Goal: Information Seeking & Learning: Check status

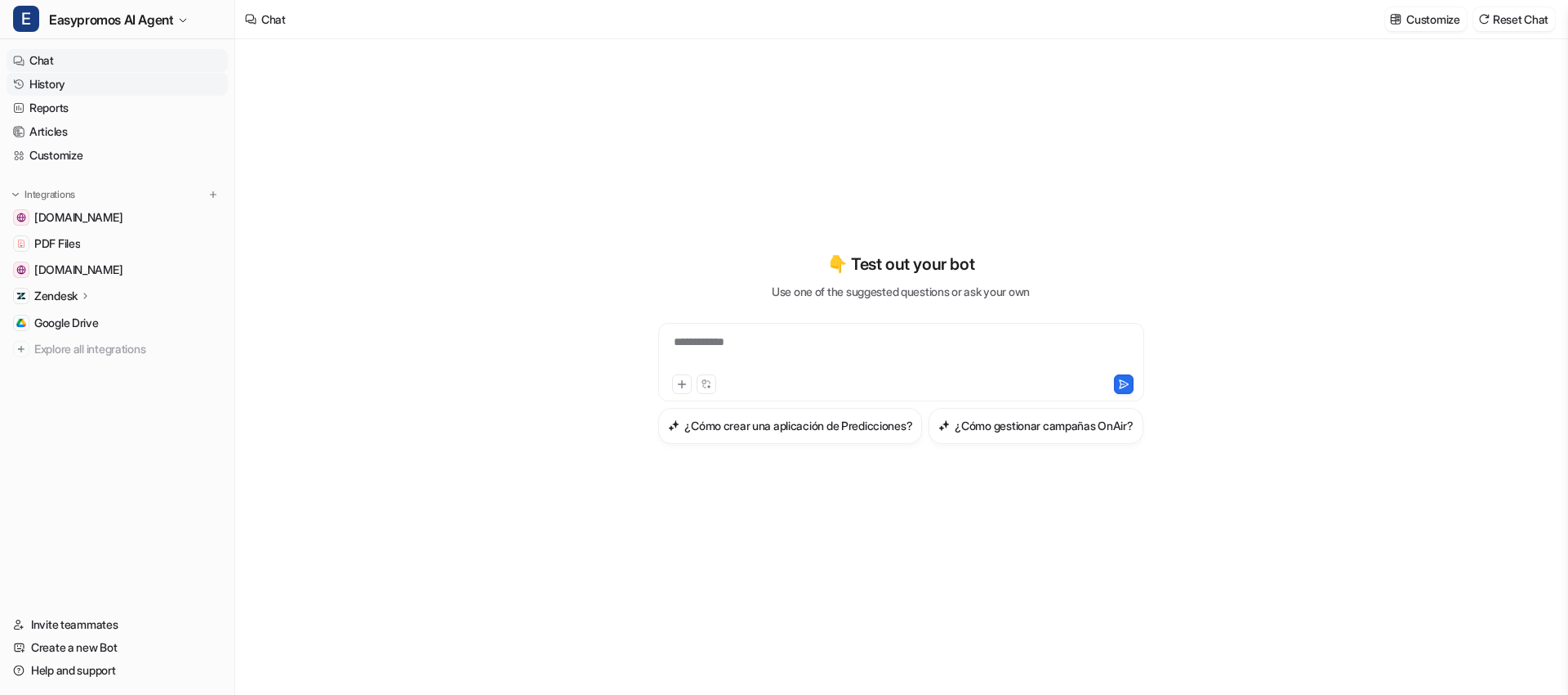
click at [60, 78] on link "History" at bounding box center [117, 83] width 221 height 23
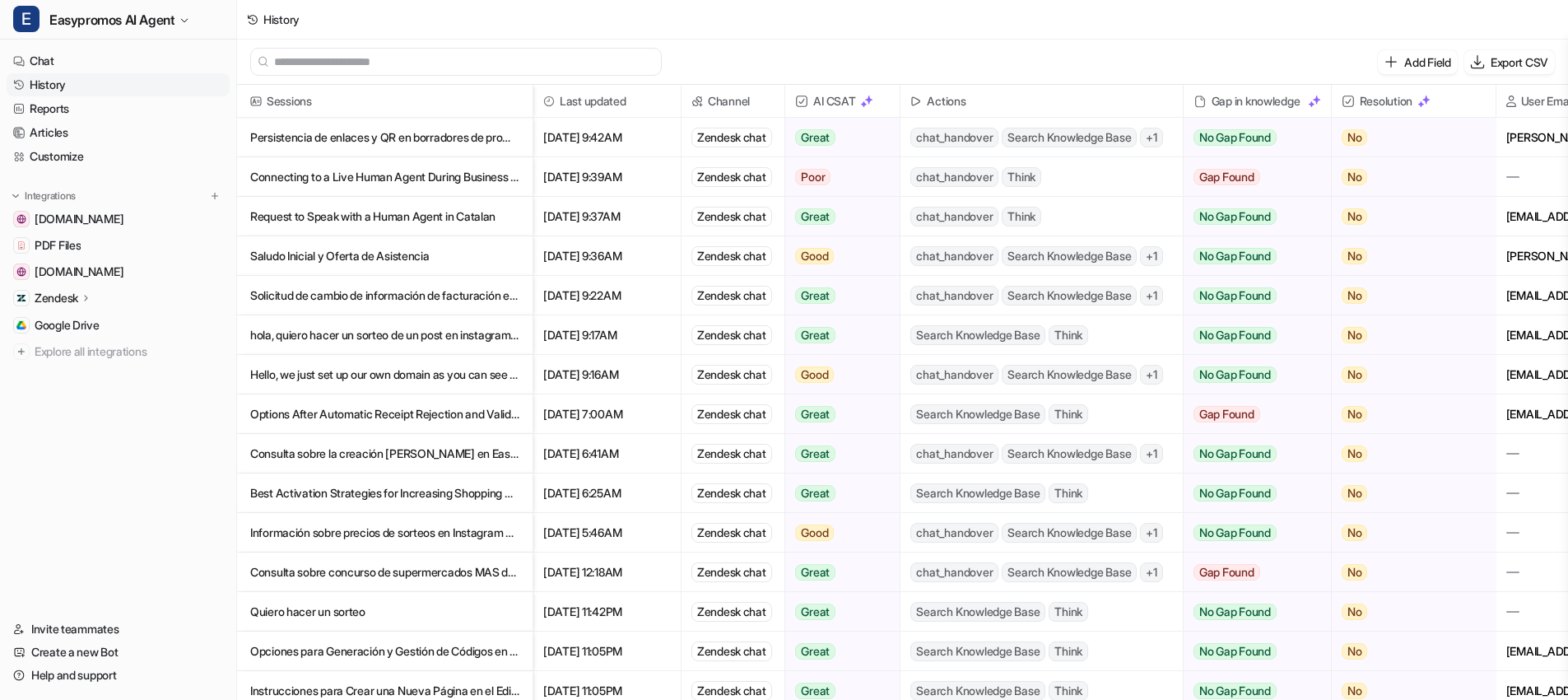
click at [389, 136] on p "Persistencia de enlaces y QR en borradores de promociones" at bounding box center [385, 137] width 269 height 39
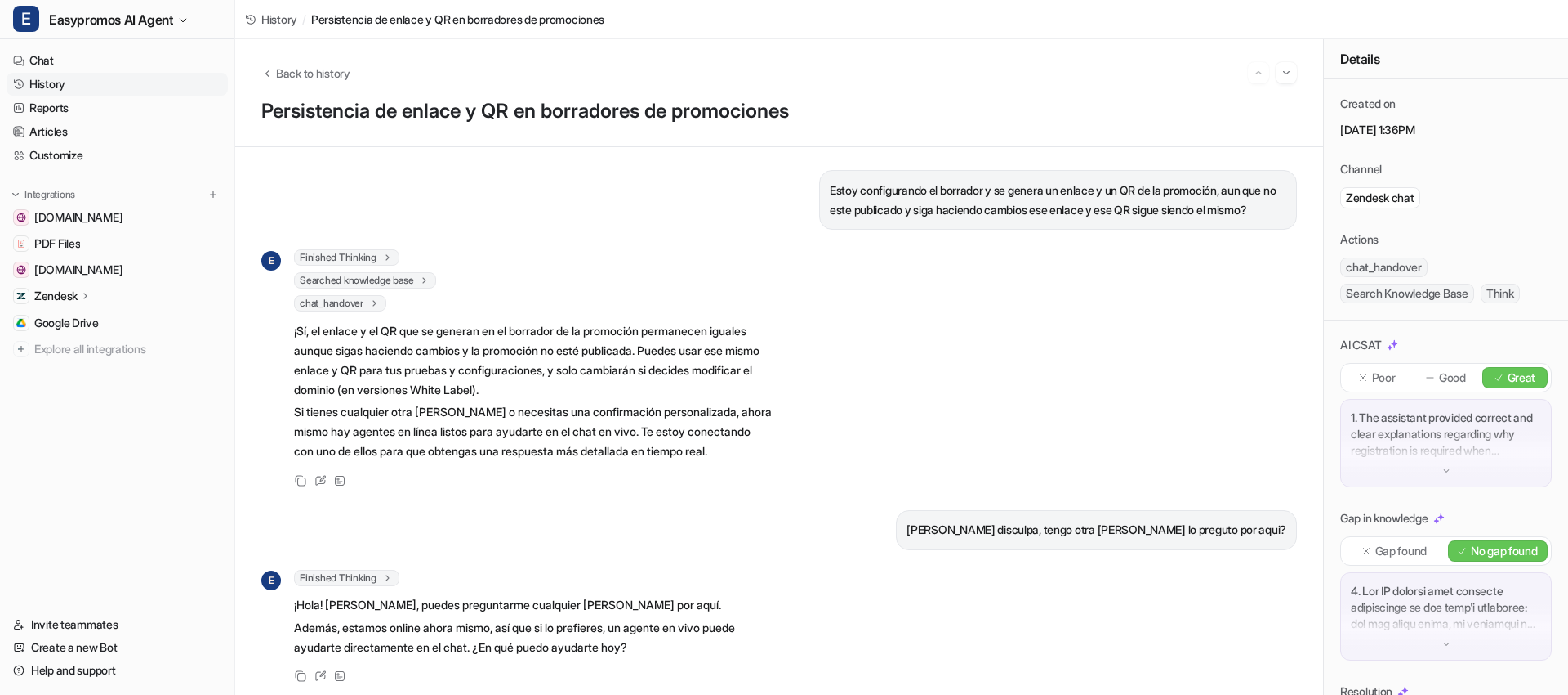
click at [83, 84] on link "History" at bounding box center [117, 83] width 221 height 23
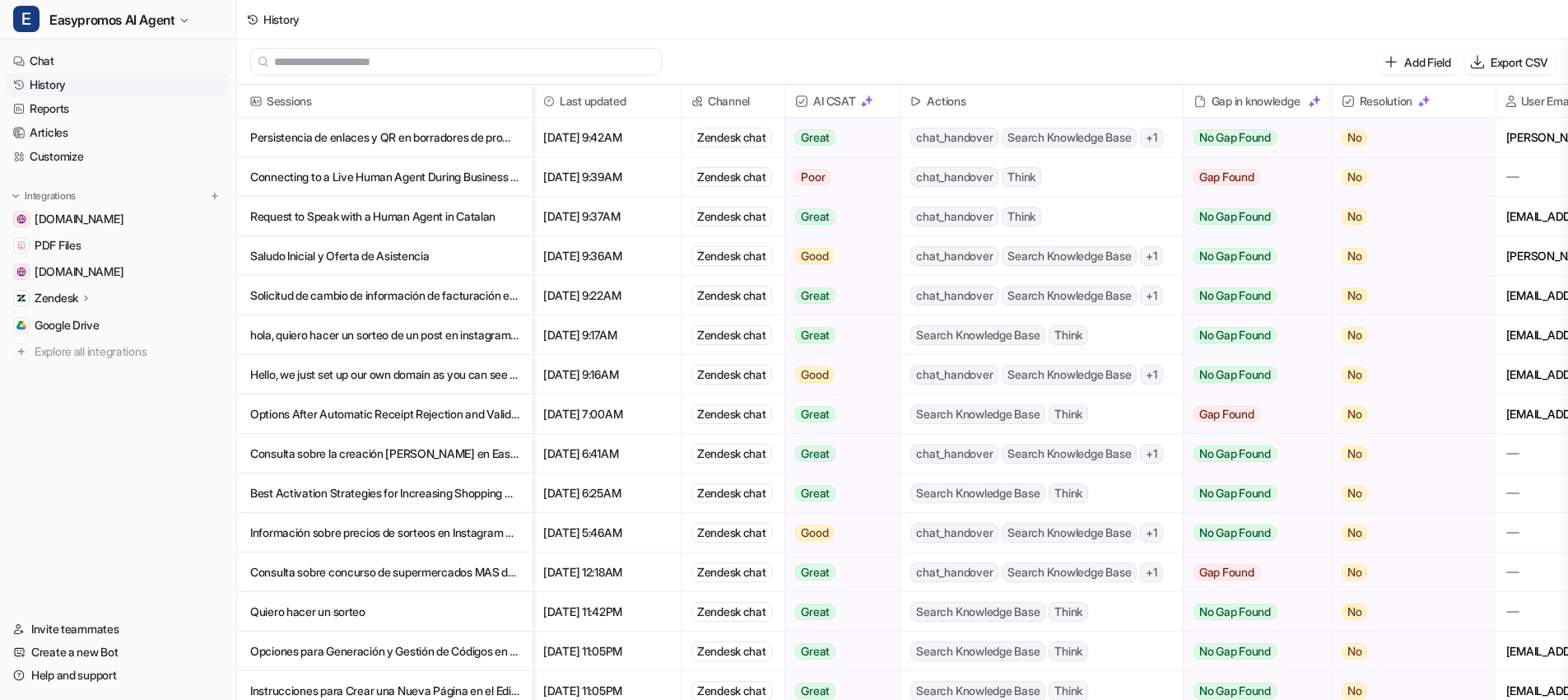
click at [375, 136] on p "Persistencia de enlaces y QR en borradores de promociones" at bounding box center [385, 137] width 269 height 39
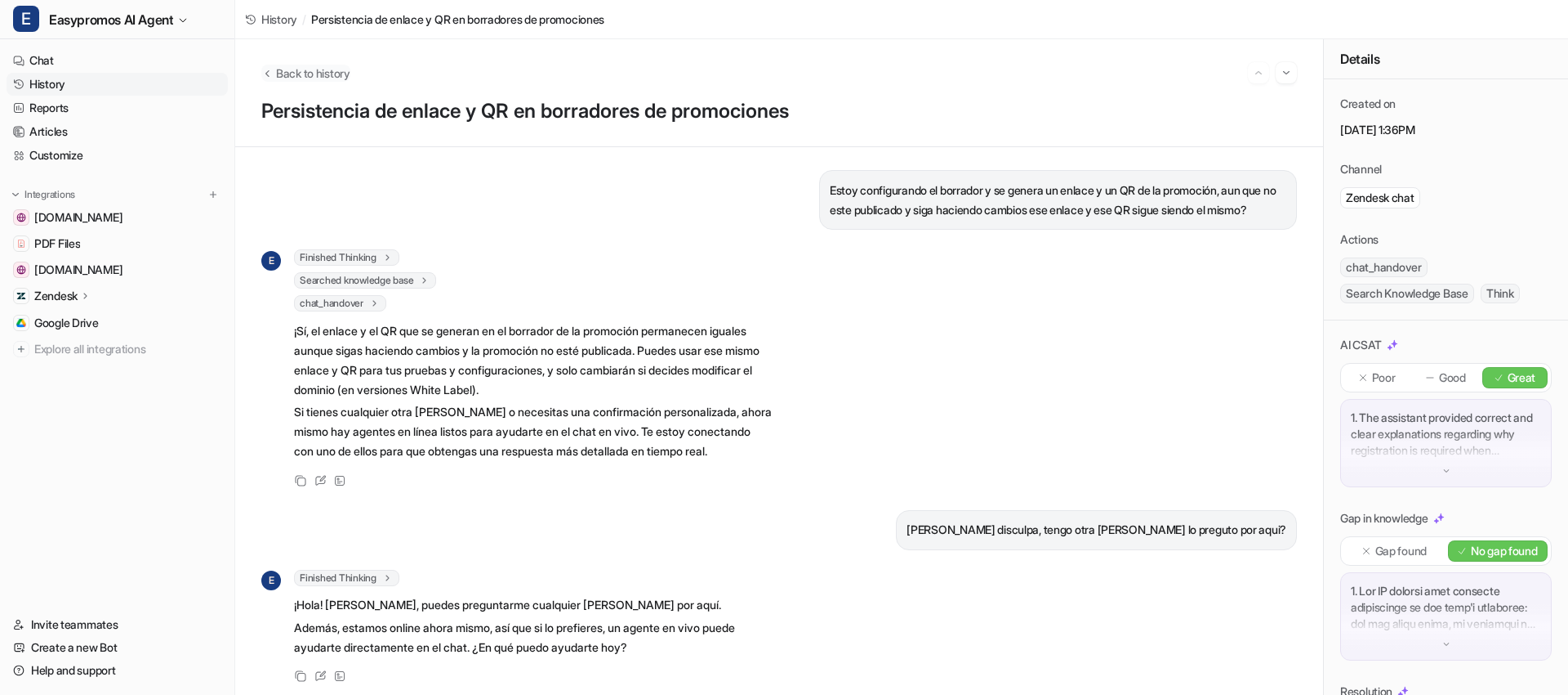
click at [270, 78] on button "Back to history" at bounding box center [306, 73] width 89 height 17
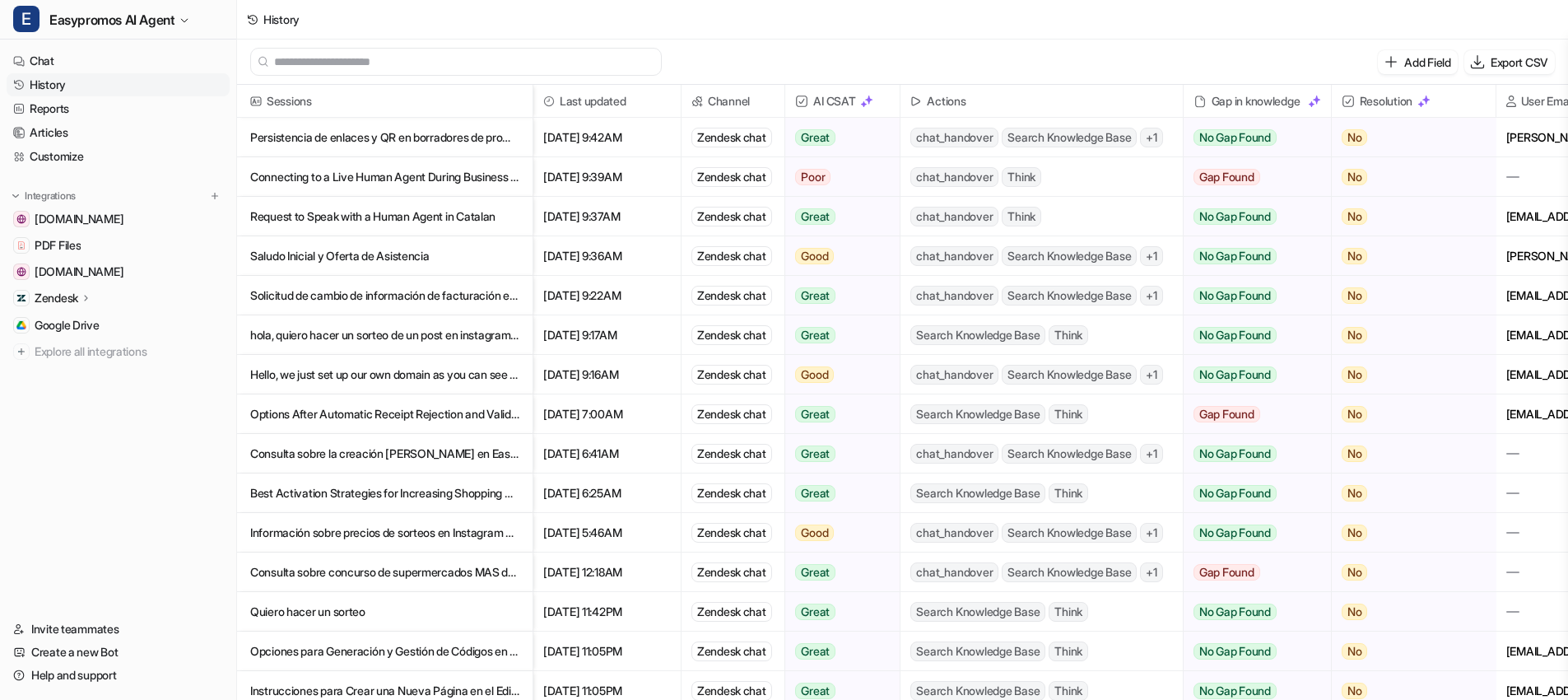
click at [402, 172] on p "Connecting to a Live Human Agent During Business Hours" at bounding box center [385, 177] width 269 height 39
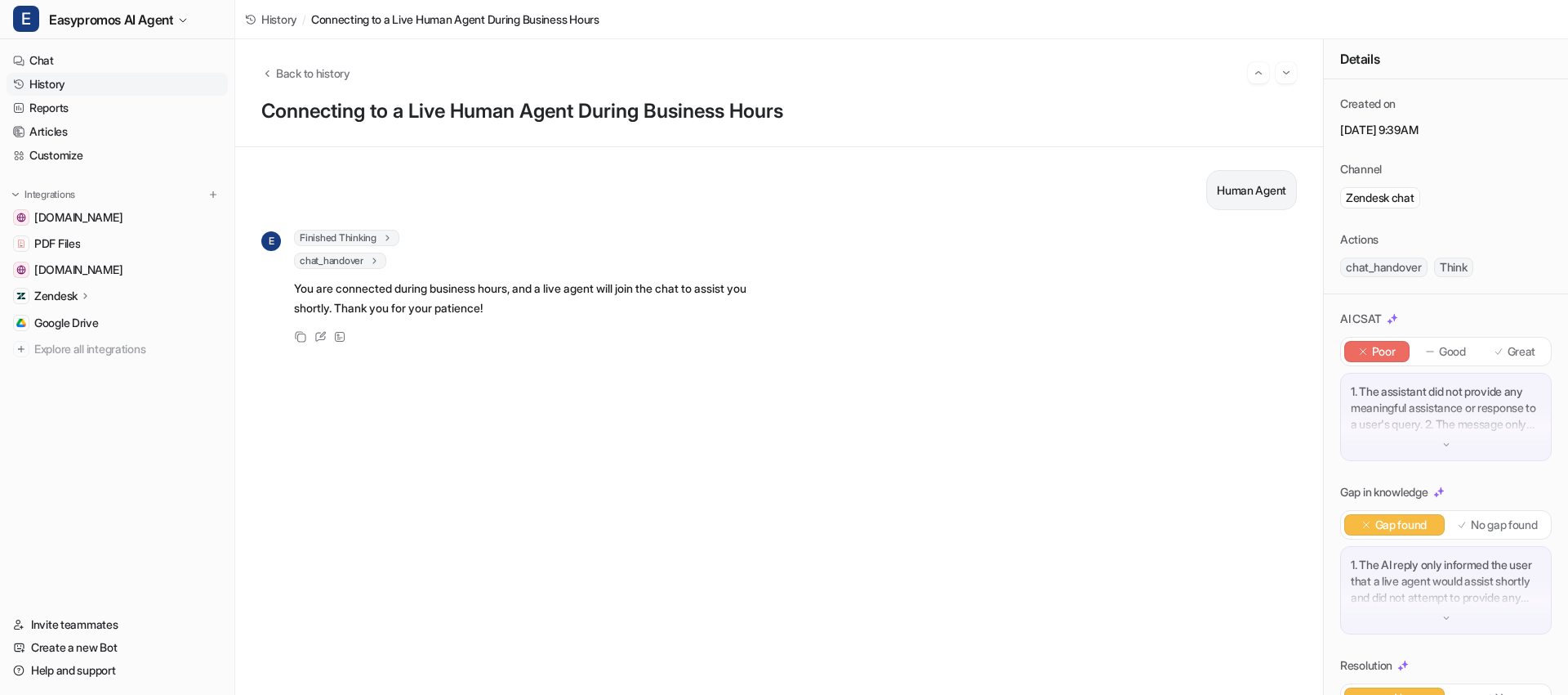
click at [100, 79] on link "History" at bounding box center [117, 83] width 221 height 23
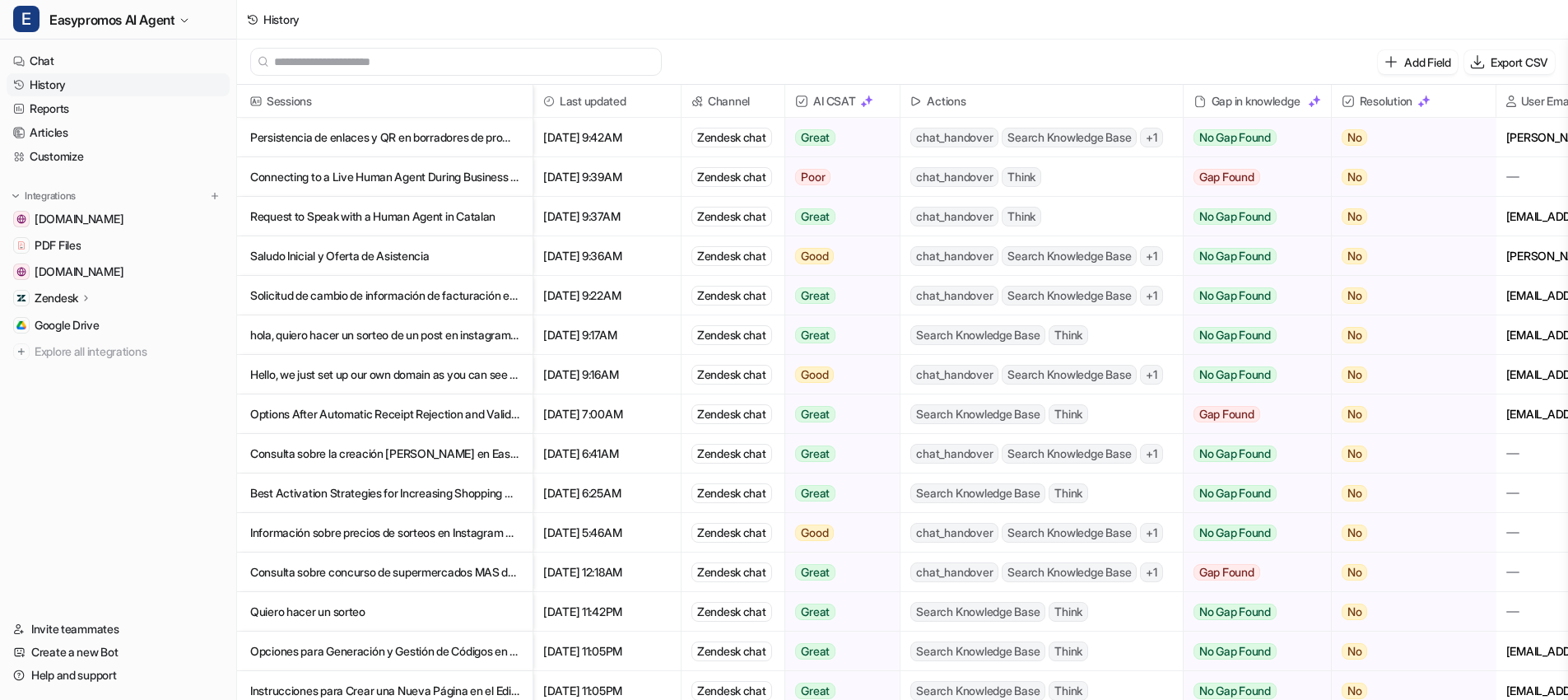
click at [318, 214] on p "Request to Speak with a Human Agent in Catalan" at bounding box center [385, 216] width 269 height 39
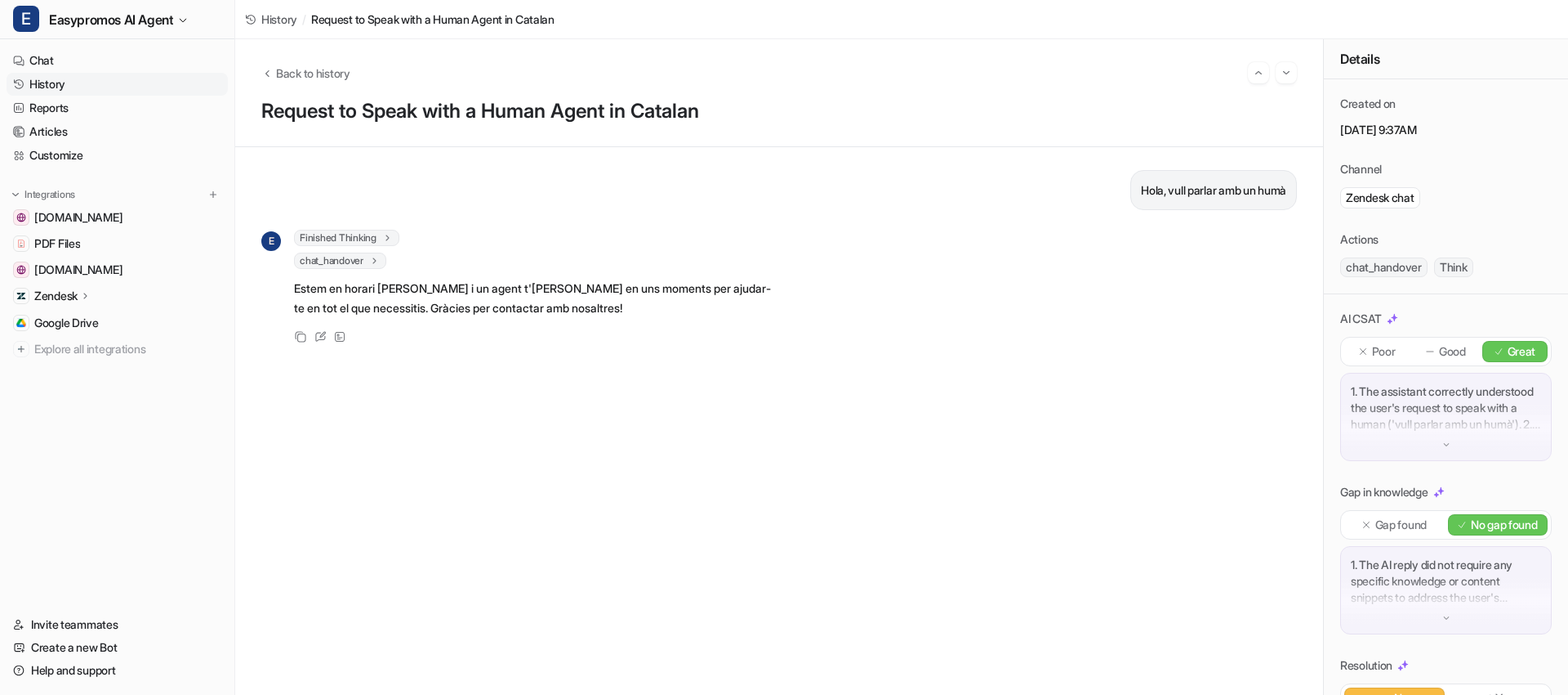
click at [107, 87] on link "History" at bounding box center [117, 83] width 221 height 23
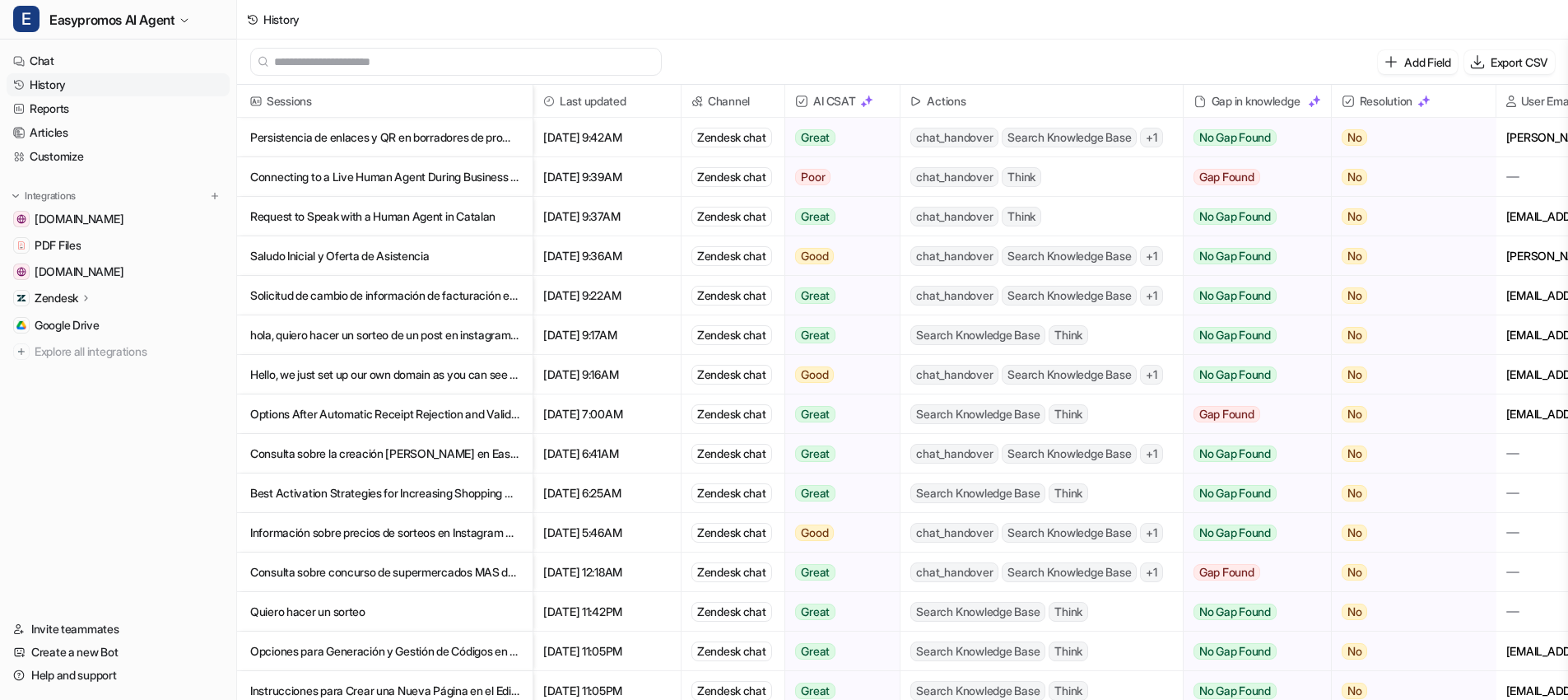
click at [374, 251] on p "Saludo Inicial y Oferta de Asistencia" at bounding box center [385, 256] width 269 height 39
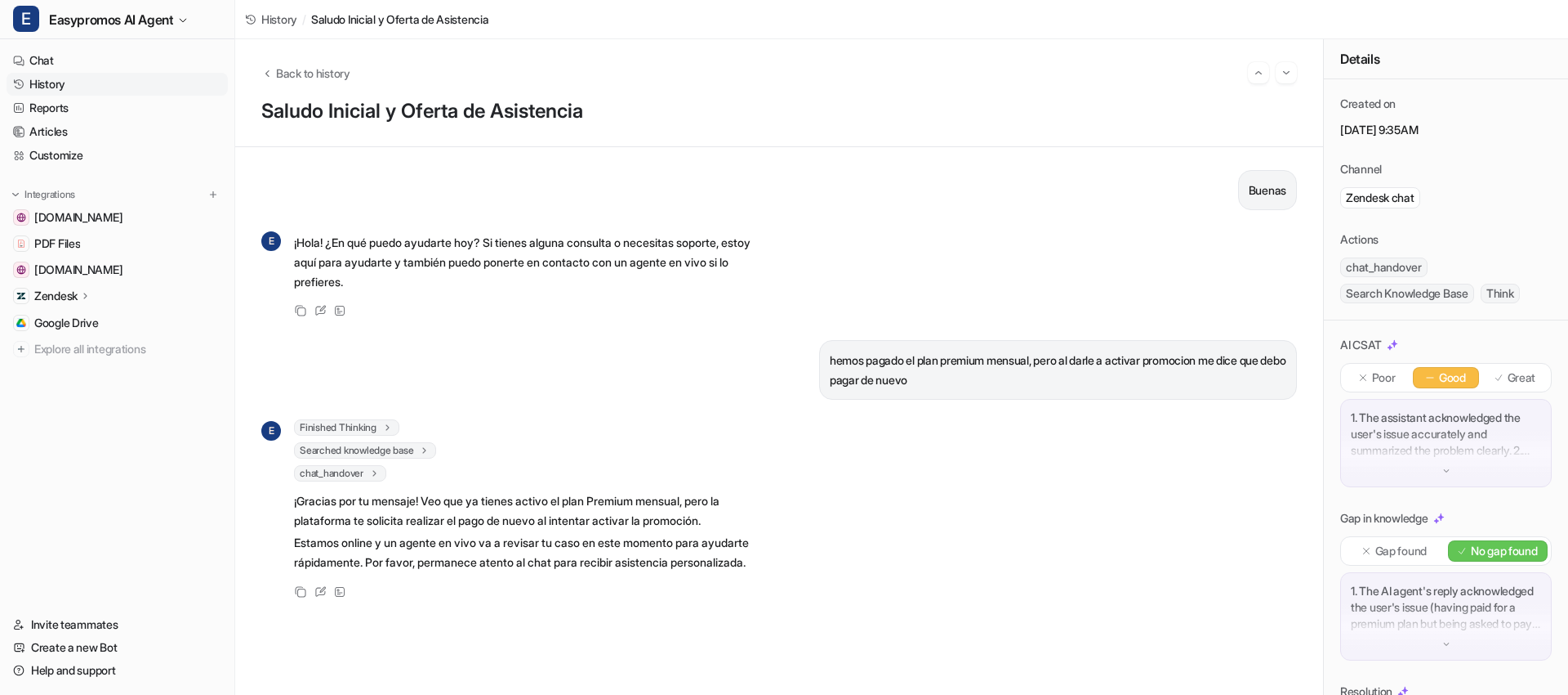
click at [107, 85] on link "History" at bounding box center [117, 83] width 221 height 23
